Goal: Task Accomplishment & Management: Use online tool/utility

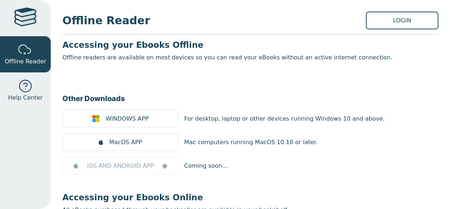
click at [403, 30] on div "Offline Reader LOGIN Accessing your Ebooks Offline Offline readers are availabl…" at bounding box center [250, 104] width 399 height 209
click at [397, 22] on link "LOGIN" at bounding box center [402, 21] width 72 height 18
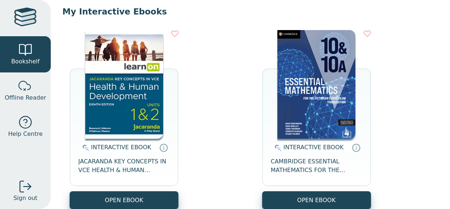
scroll to position [71, 0]
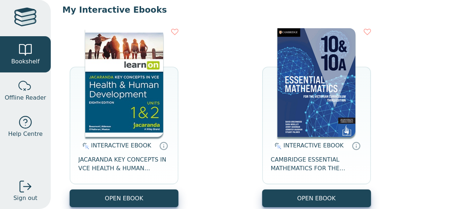
click at [138, 80] on img at bounding box center [124, 82] width 78 height 109
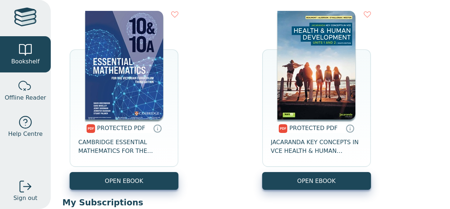
scroll to position [297, 0]
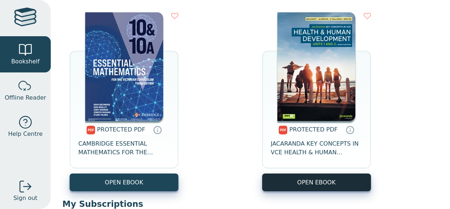
click at [318, 180] on link "OPEN EBOOK" at bounding box center [316, 183] width 109 height 18
